Goal: Navigation & Orientation: Find specific page/section

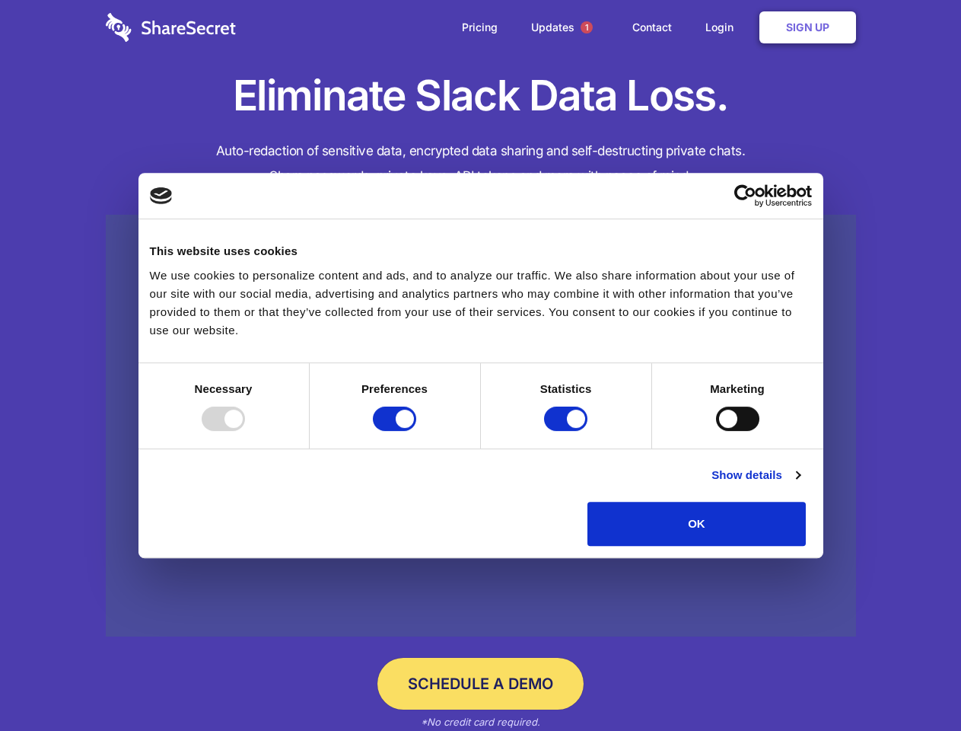
click at [245, 431] on div at bounding box center [223, 418] width 43 height 24
click at [416, 431] on input "Preferences" at bounding box center [394, 418] width 43 height 24
checkbox input "false"
click at [568, 431] on input "Statistics" at bounding box center [565, 418] width 43 height 24
checkbox input "false"
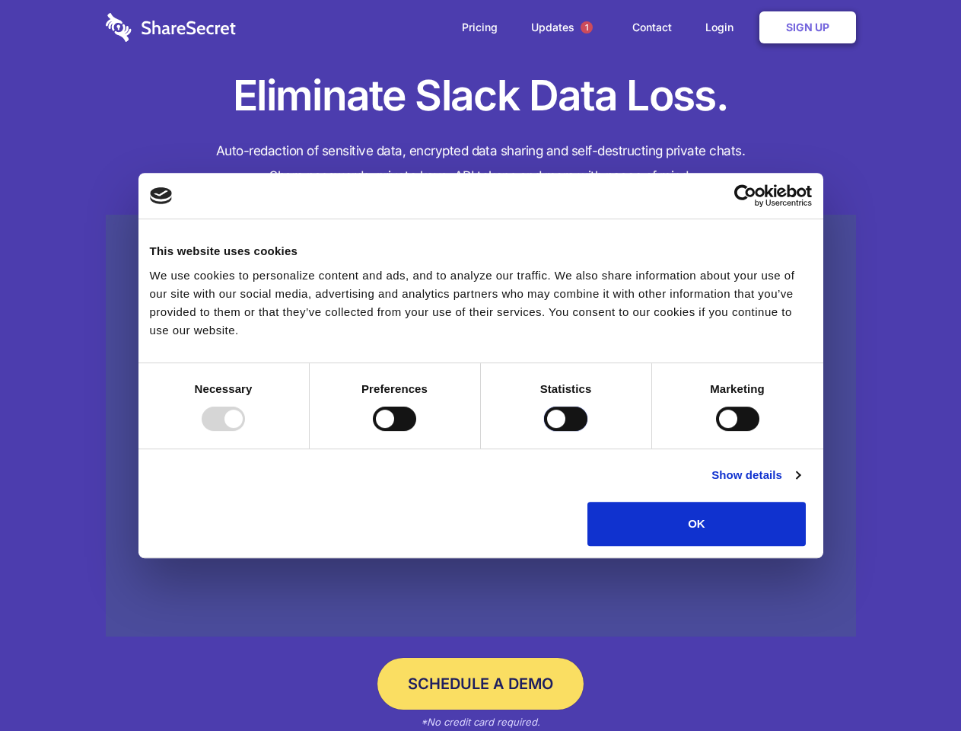
checkbox input "false"
click at [716, 431] on input "Marketing" at bounding box center [737, 418] width 43 height 24
checkbox input "true"
click at [800, 484] on link "Show details" at bounding box center [756, 475] width 88 height 18
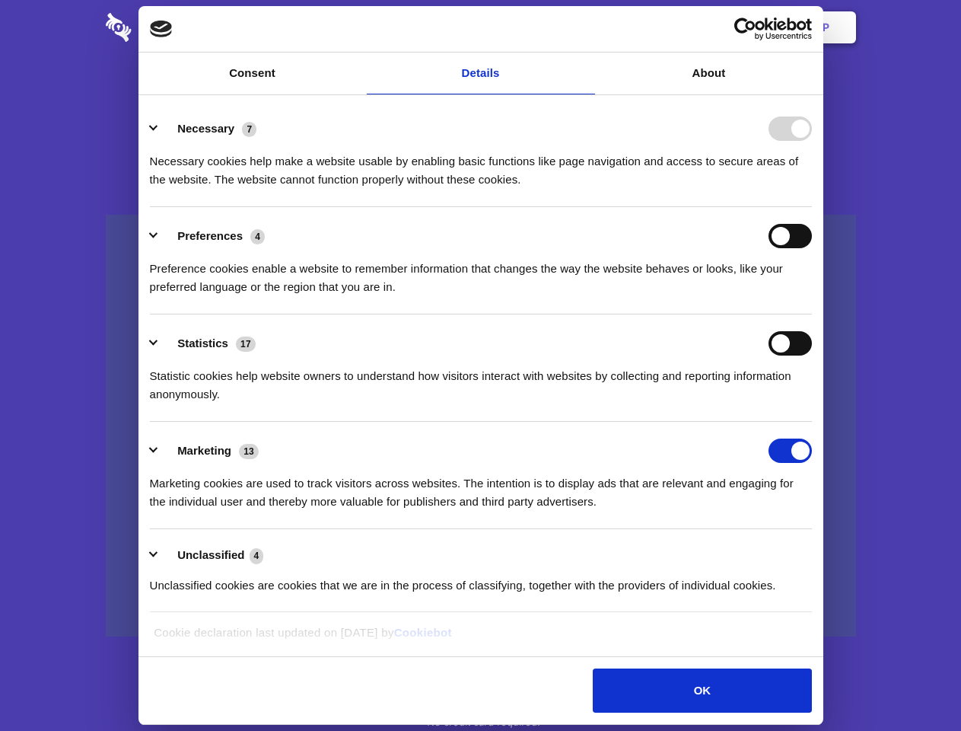
click at [812, 207] on li "Necessary 7 Necessary cookies help make a website usable by enabling basic func…" at bounding box center [481, 153] width 662 height 107
click at [586, 27] on span "1" at bounding box center [587, 27] width 12 height 12
